Goal: Register for event/course

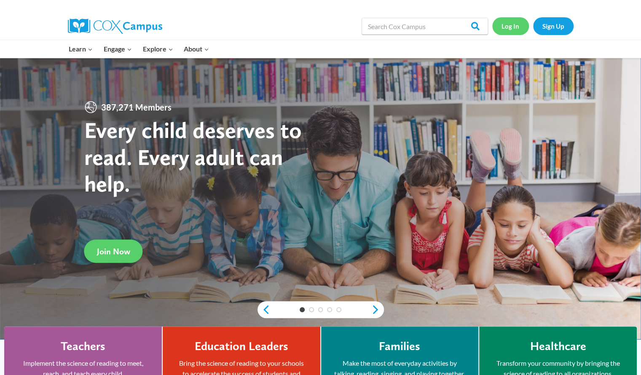
click at [506, 27] on link "Log In" at bounding box center [510, 25] width 37 height 17
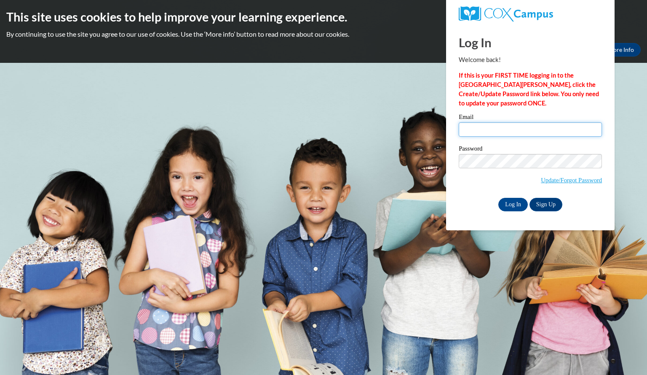
type input "Choinskikailee@aasd.k12.wi.us"
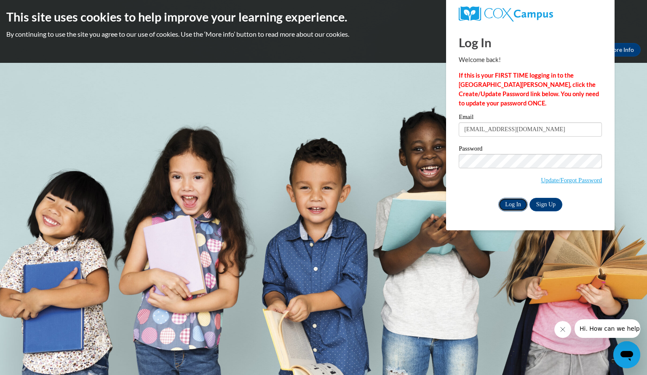
click at [514, 203] on input "Log In" at bounding box center [514, 204] width 30 height 13
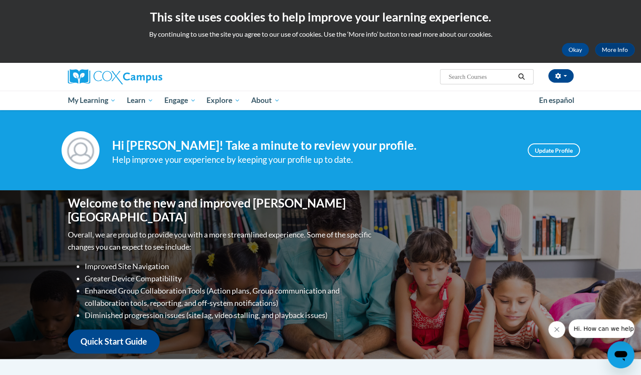
scroll to position [5, 0]
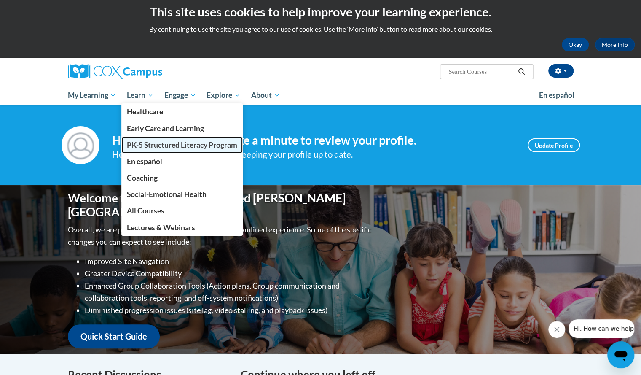
click at [144, 140] on span "PK-5 Structured Literacy Program" at bounding box center [182, 144] width 110 height 9
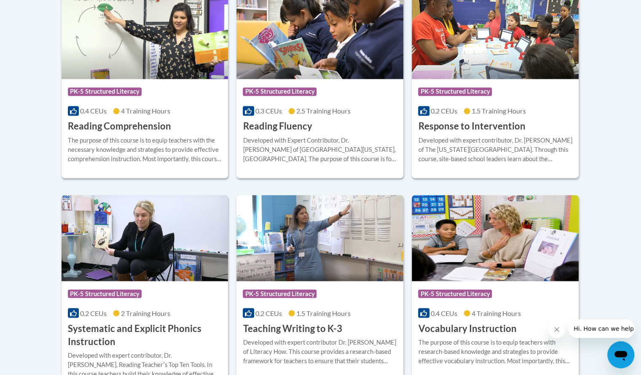
scroll to position [826, 0]
click at [125, 328] on h3 "Systematic and Explicit Phonics Instruction" at bounding box center [145, 334] width 154 height 26
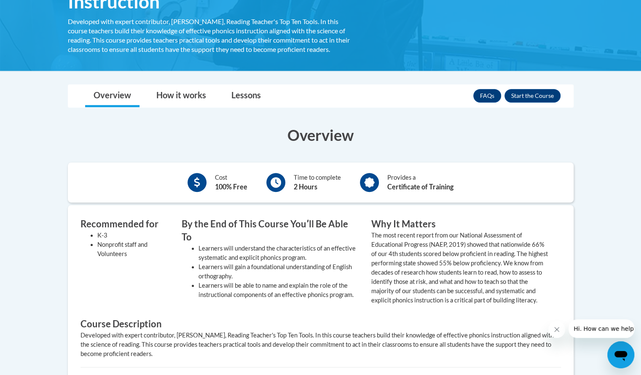
scroll to position [178, 0]
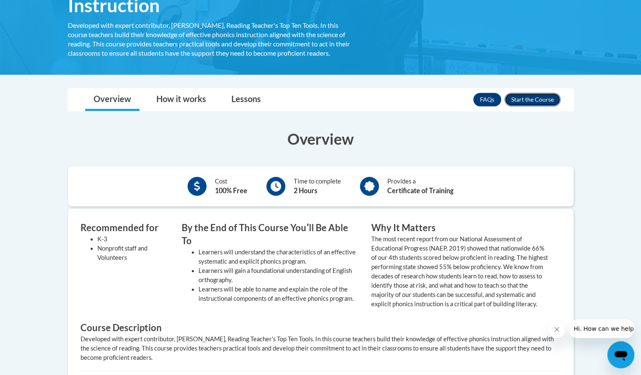
click at [548, 98] on button "Enroll" at bounding box center [533, 99] width 56 height 13
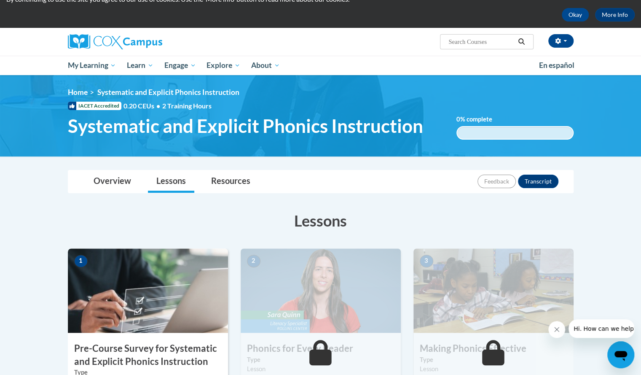
scroll to position [35, 0]
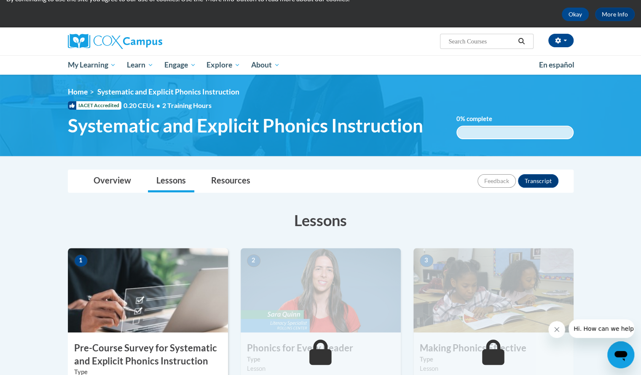
click at [180, 320] on img at bounding box center [148, 290] width 160 height 84
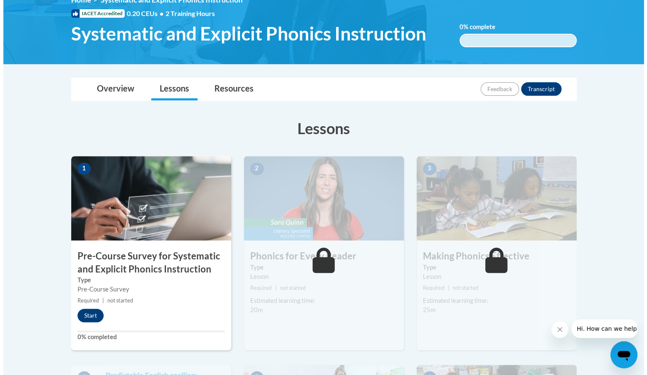
scroll to position [129, 0]
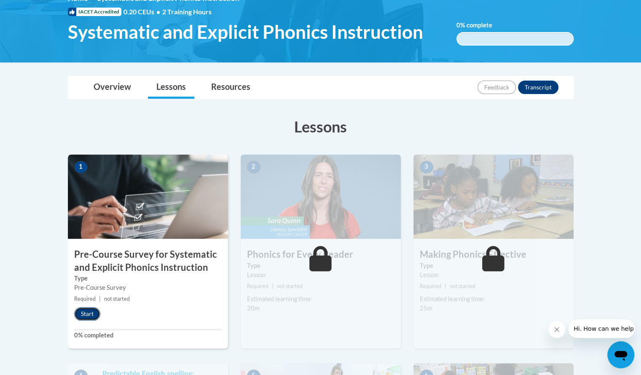
click at [89, 315] on button "Start" at bounding box center [87, 313] width 26 height 13
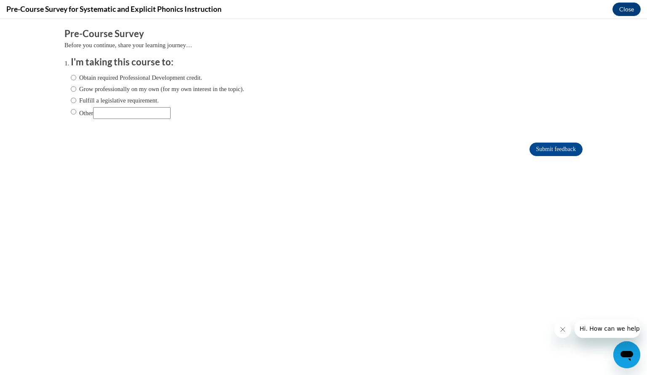
scroll to position [0, 0]
click at [75, 80] on label "Obtain required Professional Development credit." at bounding box center [137, 77] width 132 height 9
click at [75, 80] on input "Obtain required Professional Development credit." at bounding box center [73, 77] width 5 height 9
radio input "true"
click at [560, 153] on input "Submit feedback" at bounding box center [556, 148] width 53 height 13
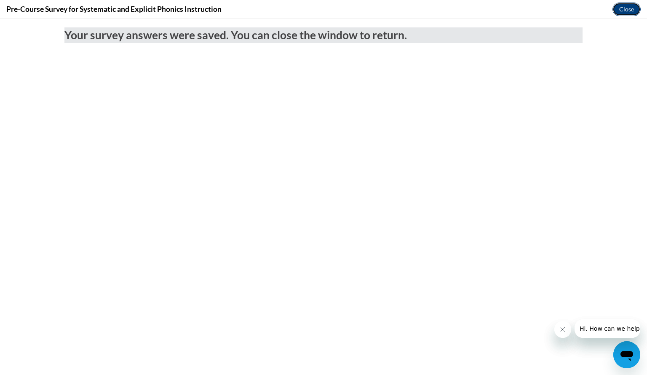
click at [630, 12] on button "Close" at bounding box center [627, 9] width 28 height 13
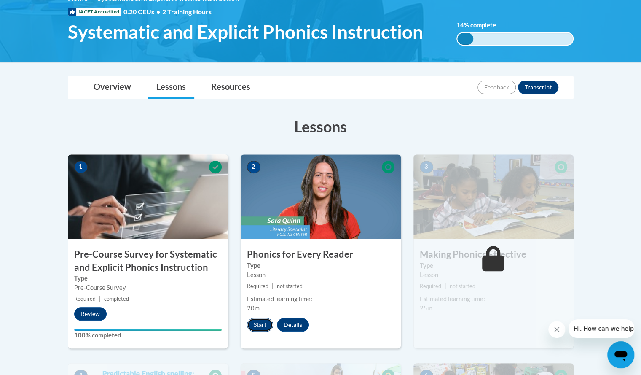
click at [259, 327] on button "Start" at bounding box center [260, 324] width 26 height 13
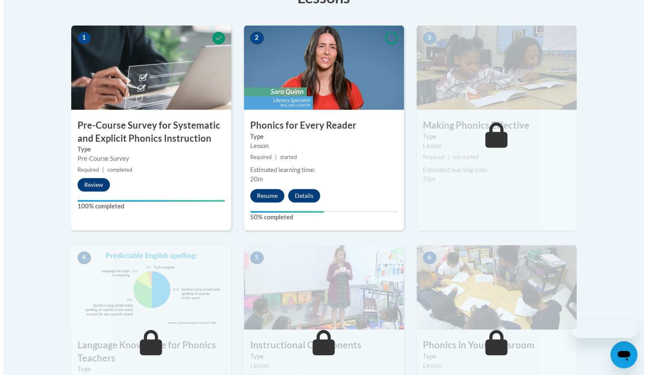
scroll to position [129, 0]
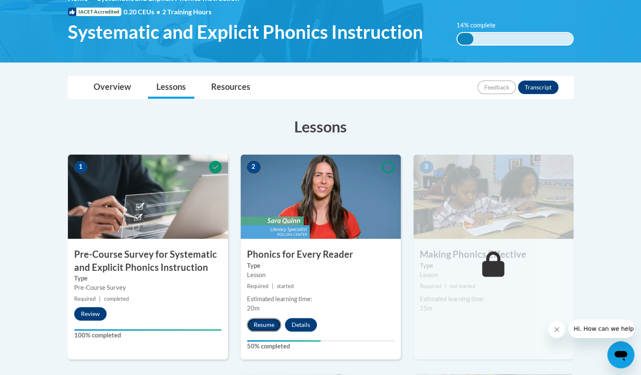
click at [269, 325] on button "Resume" at bounding box center [264, 324] width 34 height 13
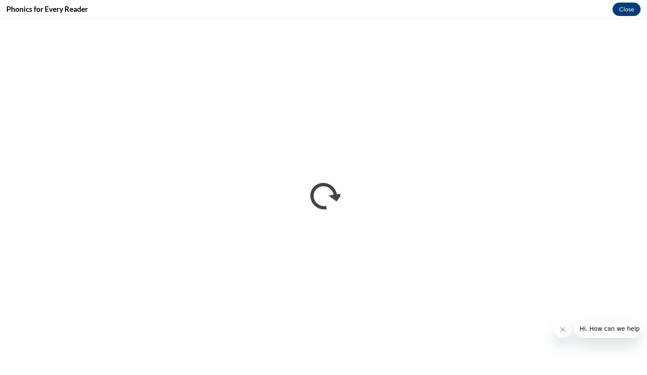
scroll to position [0, 0]
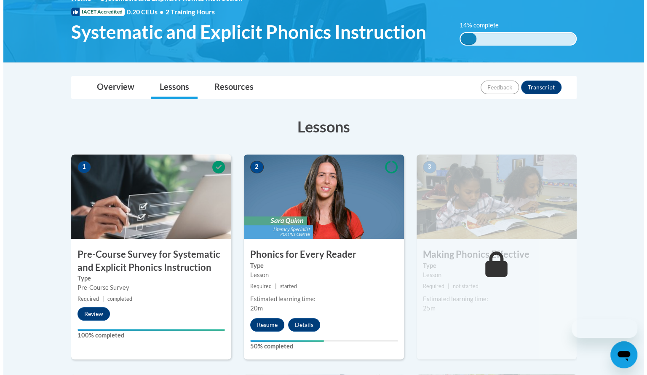
scroll to position [129, 0]
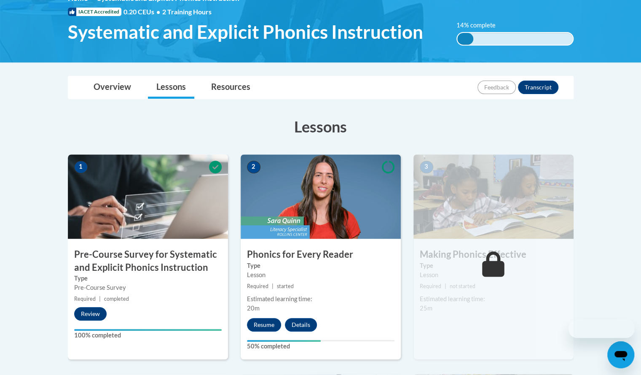
click at [356, 195] on img at bounding box center [321, 196] width 160 height 84
click at [271, 326] on button "Resume" at bounding box center [264, 324] width 34 height 13
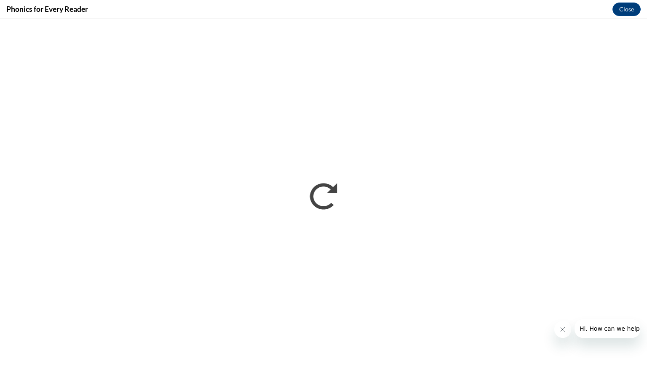
scroll to position [0, 0]
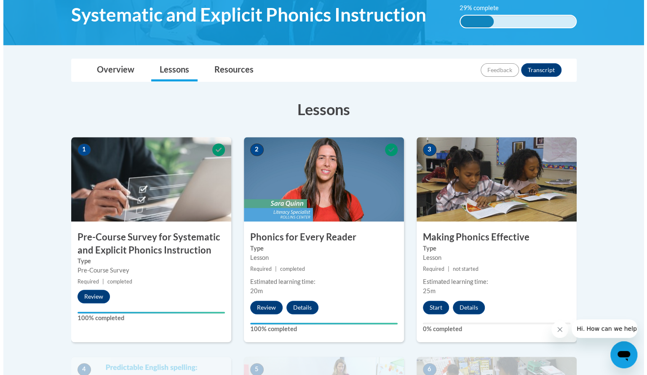
scroll to position [148, 0]
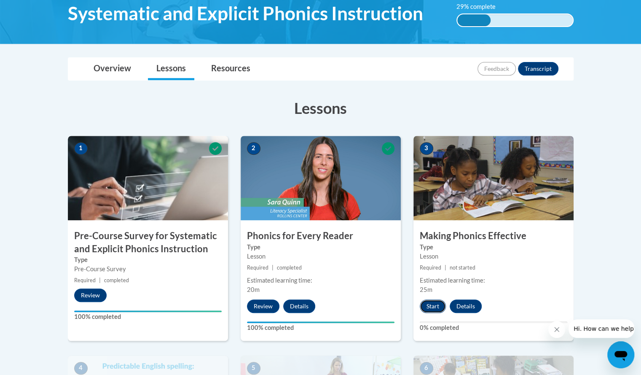
click at [433, 307] on button "Start" at bounding box center [433, 305] width 26 height 13
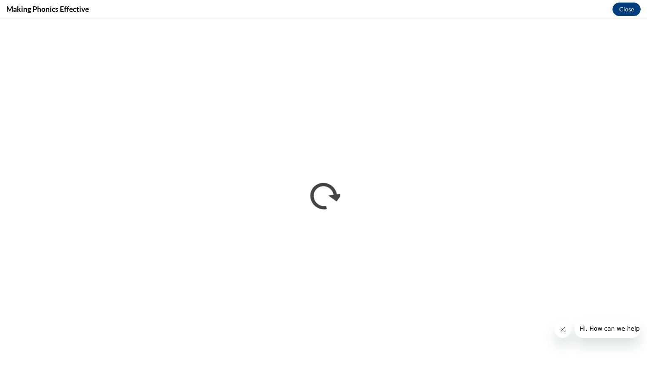
scroll to position [0, 0]
